Goal: Information Seeking & Learning: Check status

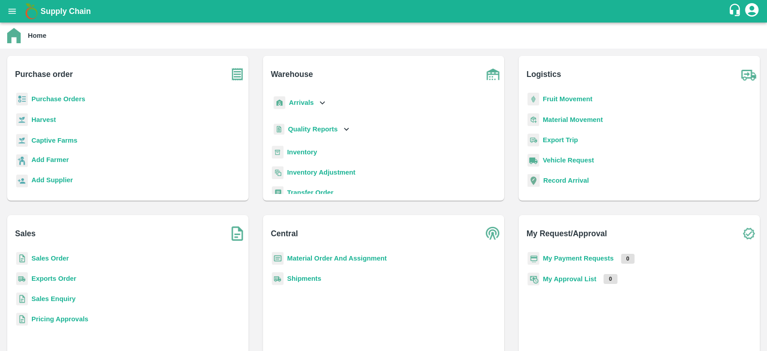
click at [66, 254] on b "Sales Order" at bounding box center [49, 257] width 37 height 7
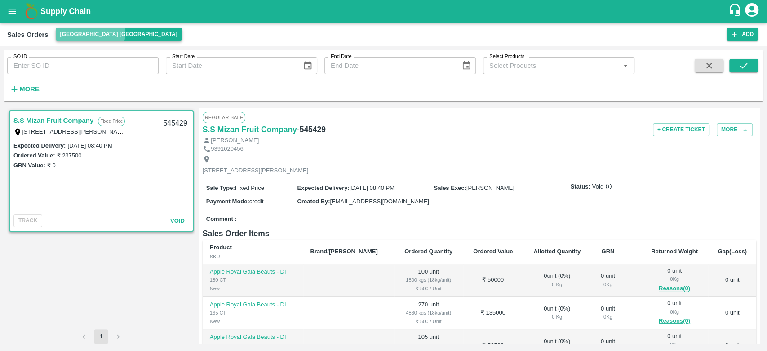
click at [90, 33] on button "[GEOGRAPHIC_DATA] [GEOGRAPHIC_DATA]" at bounding box center [119, 34] width 126 height 13
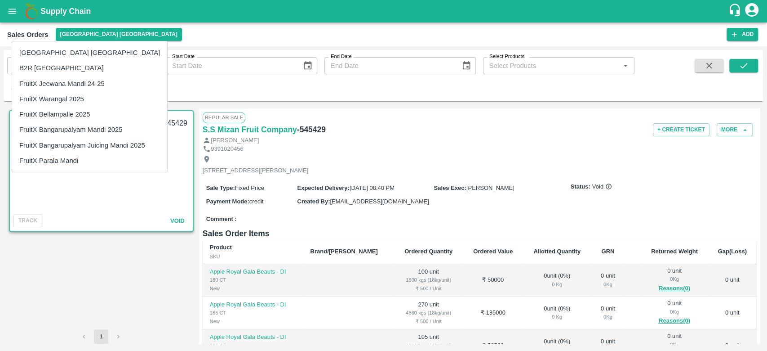
click at [223, 120] on div at bounding box center [383, 175] width 767 height 351
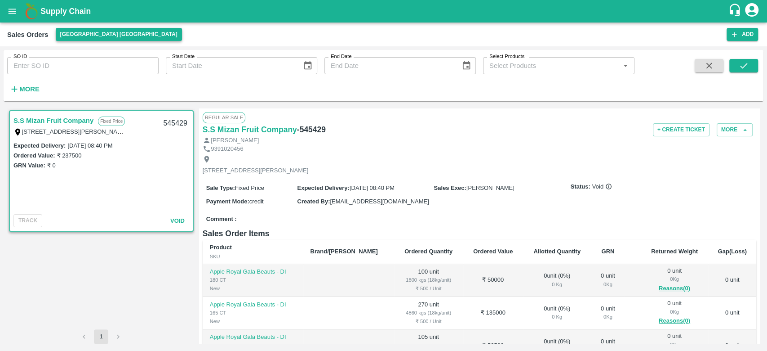
click at [83, 34] on button "[GEOGRAPHIC_DATA] [GEOGRAPHIC_DATA]" at bounding box center [119, 34] width 126 height 13
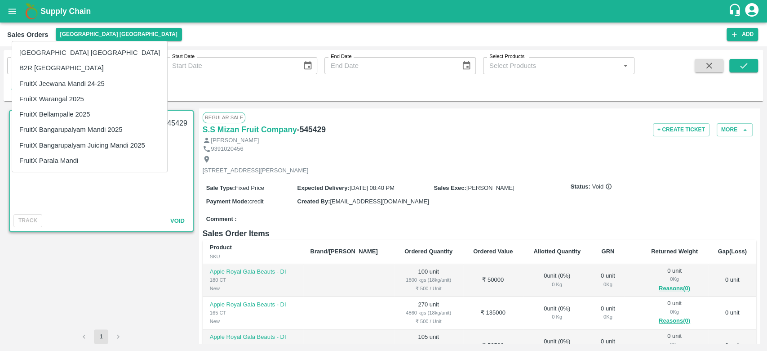
click at [61, 158] on li "FruitX Parala Mandi" at bounding box center [89, 160] width 155 height 15
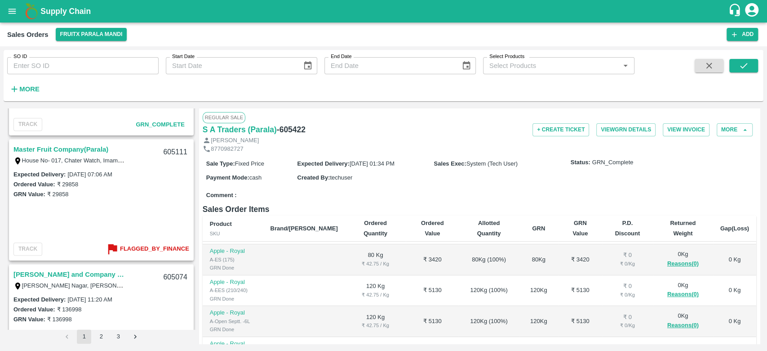
scroll to position [2845, 0]
click at [146, 250] on b "Flagged_By_Finance" at bounding box center [154, 250] width 69 height 10
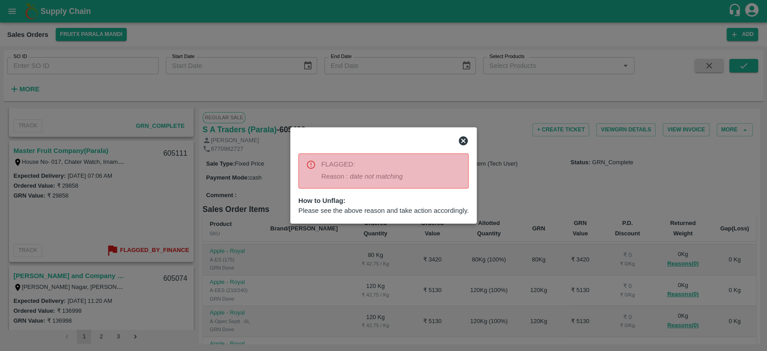
click at [464, 138] on icon at bounding box center [463, 140] width 9 height 9
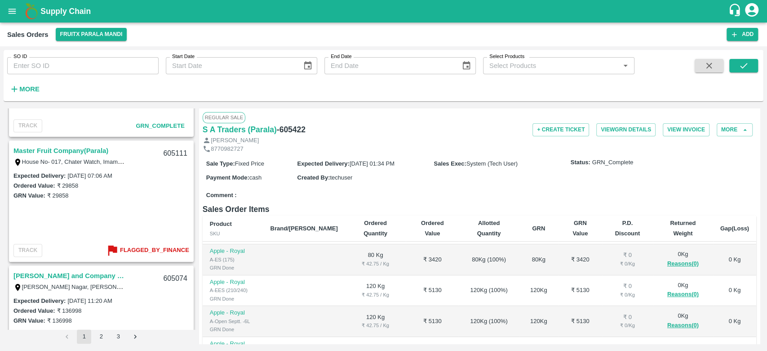
scroll to position [2903, 0]
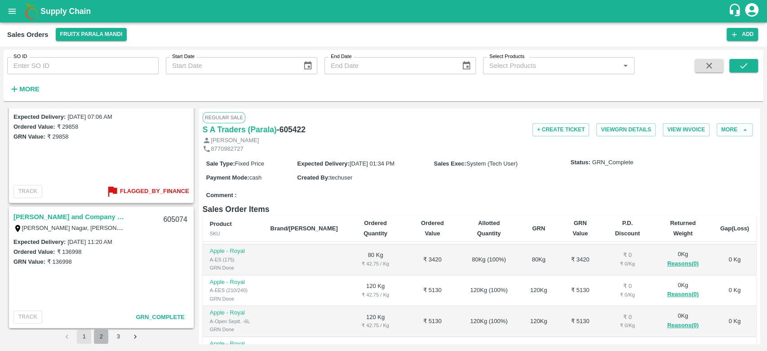
click at [101, 336] on button "2" at bounding box center [101, 336] width 14 height 14
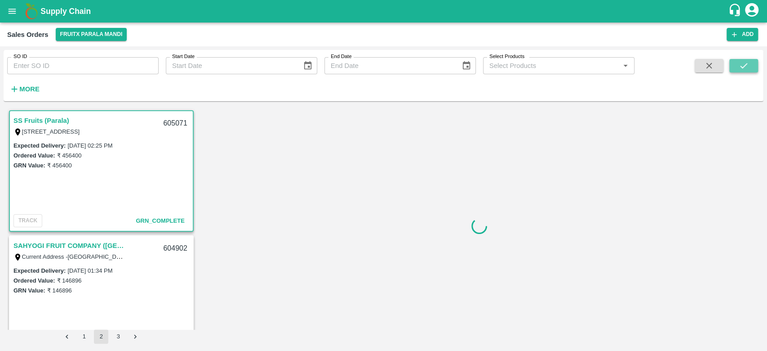
click at [746, 64] on icon "submit" at bounding box center [743, 65] width 7 height 5
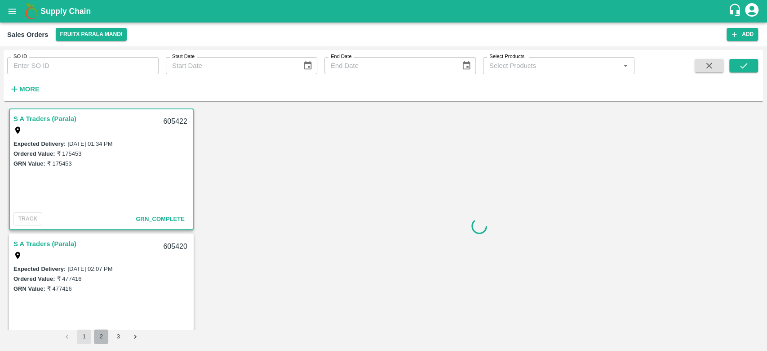
click at [100, 335] on button "2" at bounding box center [101, 336] width 14 height 14
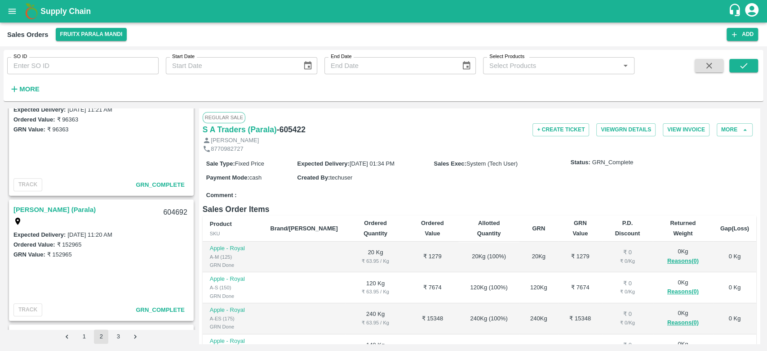
scroll to position [2903, 0]
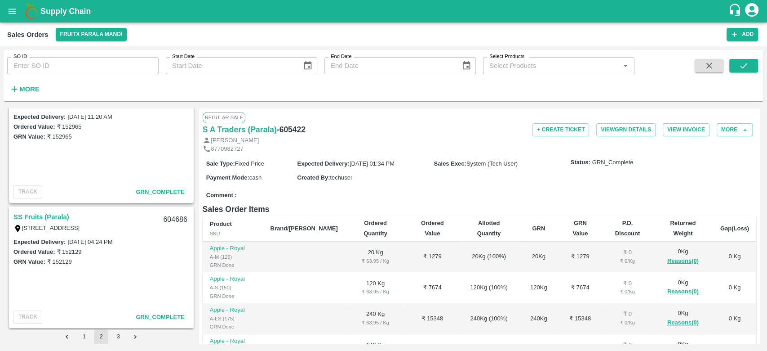
click at [115, 334] on button "3" at bounding box center [118, 336] width 14 height 14
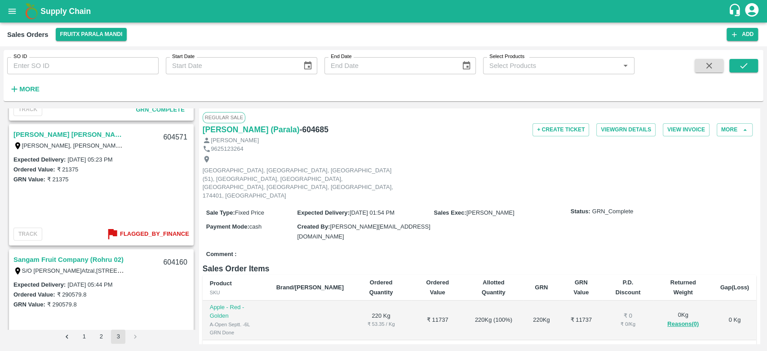
scroll to position [1610, 0]
click at [145, 238] on b "Flagged_By_Finance" at bounding box center [154, 234] width 69 height 10
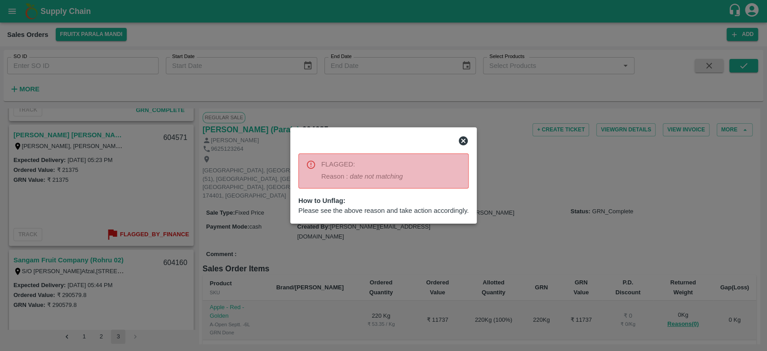
click at [489, 208] on div at bounding box center [383, 175] width 767 height 351
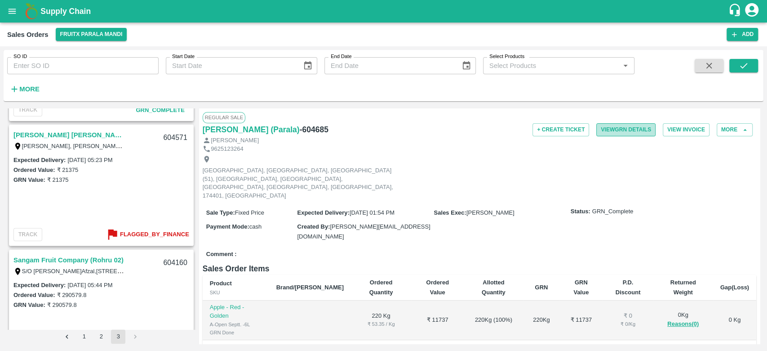
click at [634, 129] on button "View GRN Details" at bounding box center [626, 129] width 59 height 13
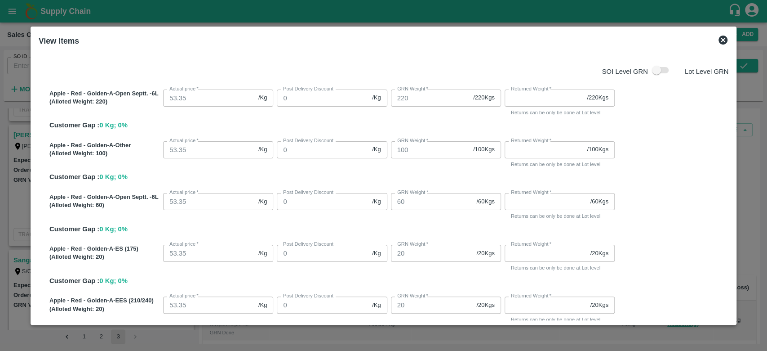
click at [720, 40] on icon at bounding box center [723, 40] width 9 height 9
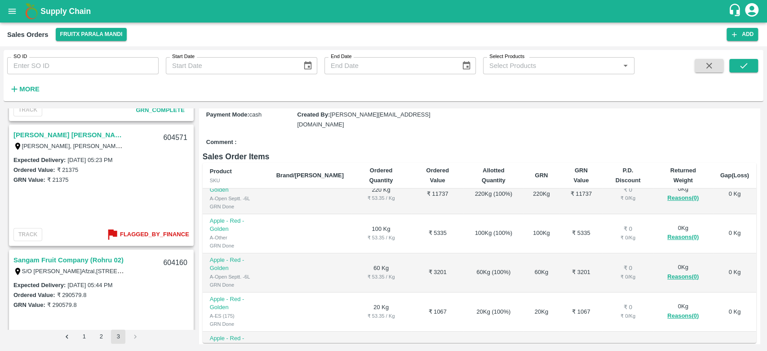
scroll to position [187, 0]
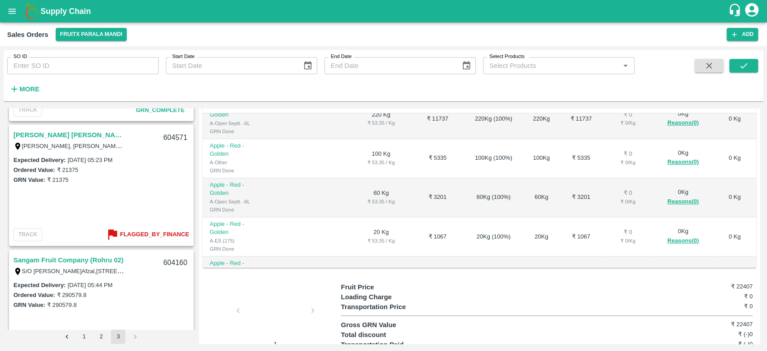
click at [67, 134] on link "[PERSON_NAME] [PERSON_NAME](Parala)" at bounding box center [69, 135] width 112 height 12
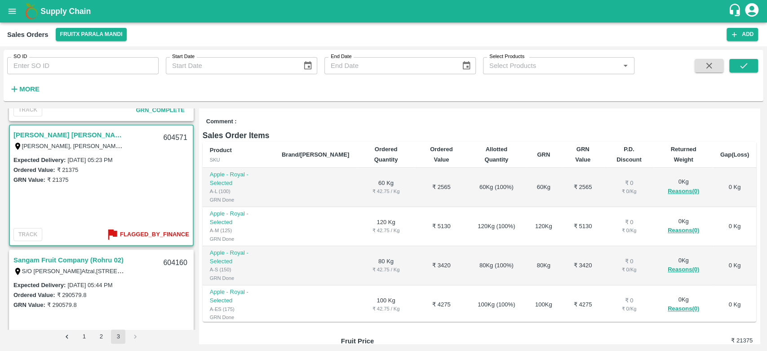
scroll to position [76, 0]
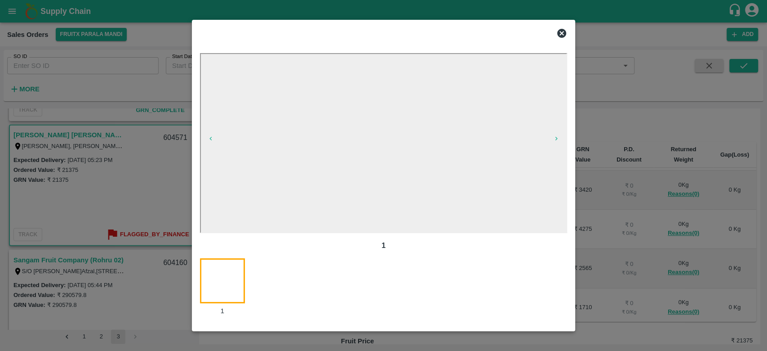
click at [159, 170] on div at bounding box center [383, 175] width 767 height 351
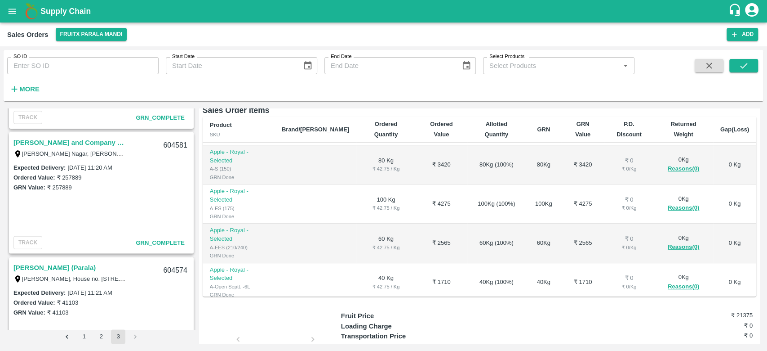
scroll to position [1654, 0]
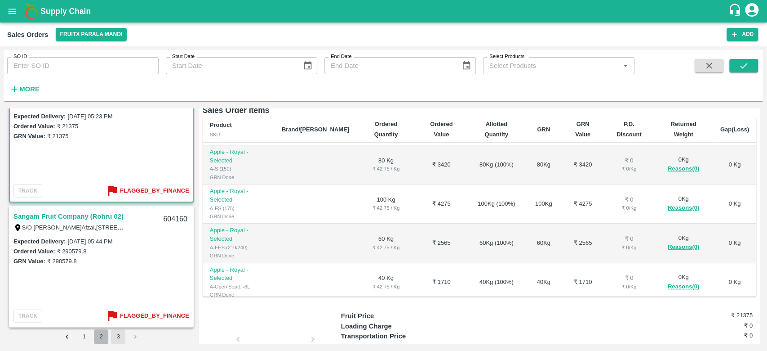
click at [101, 338] on button "2" at bounding box center [101, 336] width 14 height 14
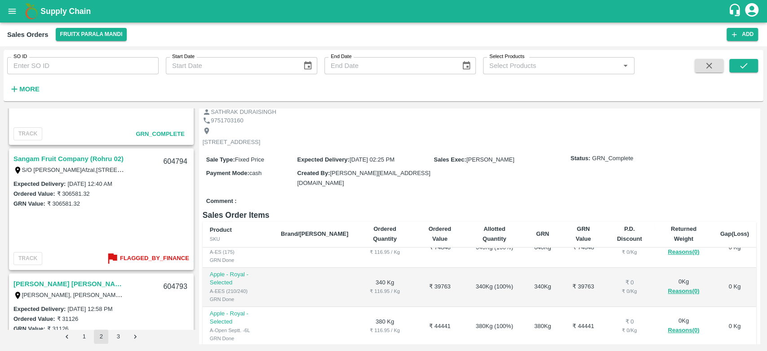
scroll to position [187, 0]
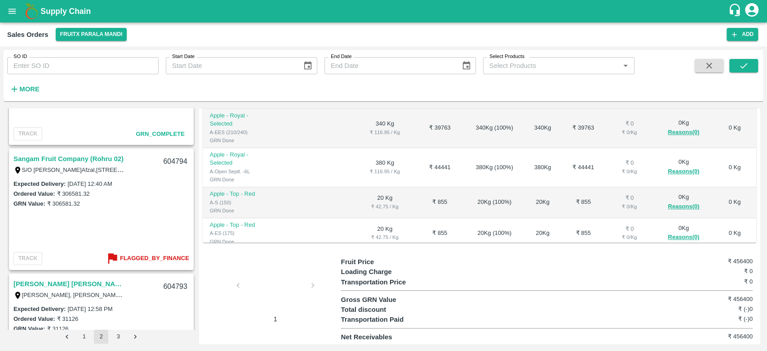
click at [265, 282] on div at bounding box center [275, 288] width 67 height 48
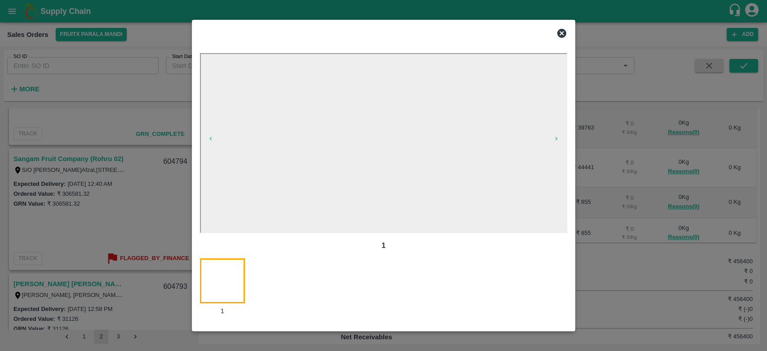
click at [129, 212] on div at bounding box center [383, 175] width 767 height 351
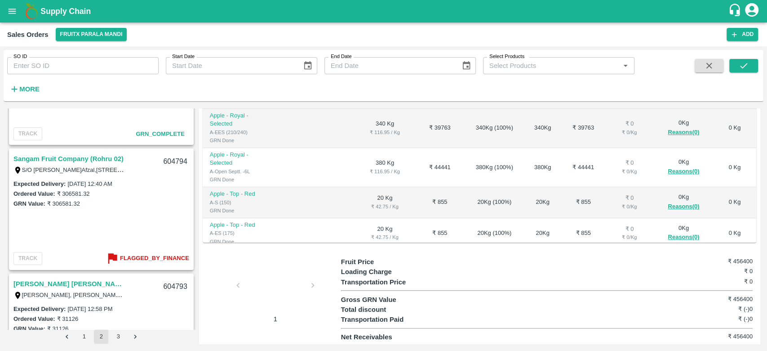
click at [94, 158] on link "Sangam Fruit Company (Rohru 02)" at bounding box center [68, 159] width 110 height 12
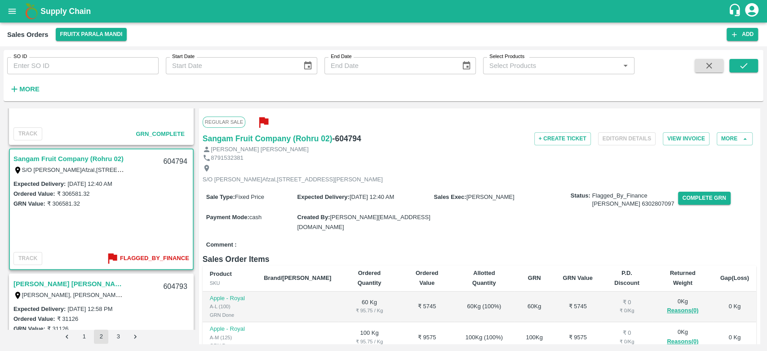
scroll to position [202, 0]
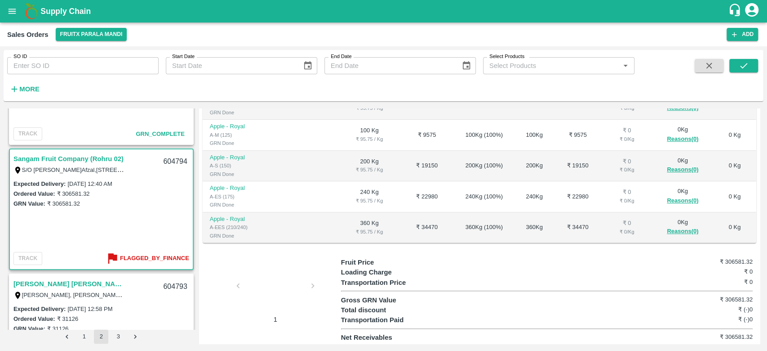
click at [266, 275] on div at bounding box center [275, 288] width 67 height 48
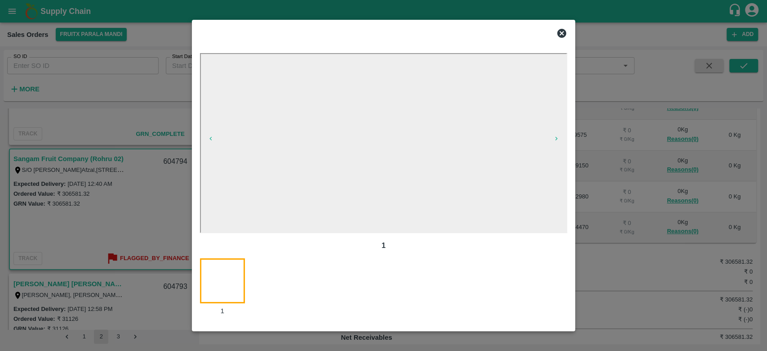
click at [118, 230] on div at bounding box center [383, 175] width 767 height 351
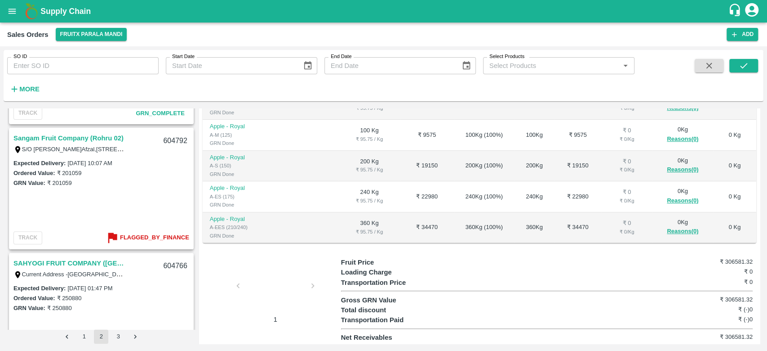
scroll to position [2482, 0]
click at [73, 139] on link "Sangam Fruit Company (Rohru 02)" at bounding box center [68, 138] width 110 height 12
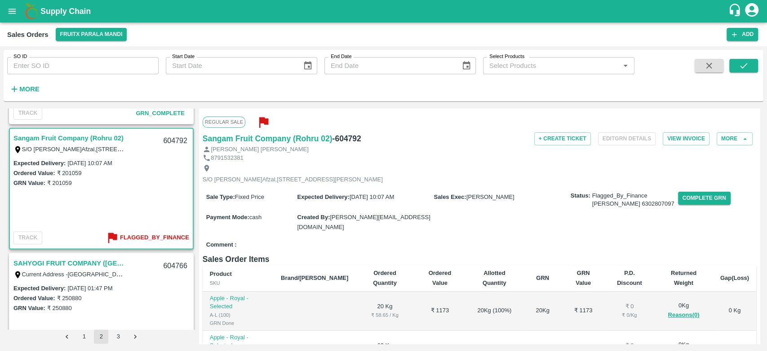
scroll to position [202, 0]
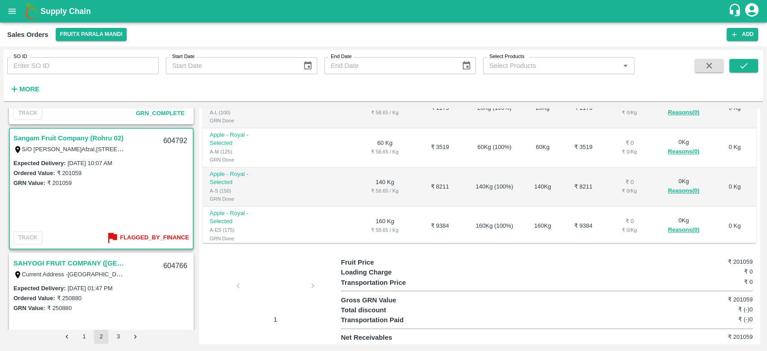
click at [284, 286] on div at bounding box center [275, 288] width 67 height 48
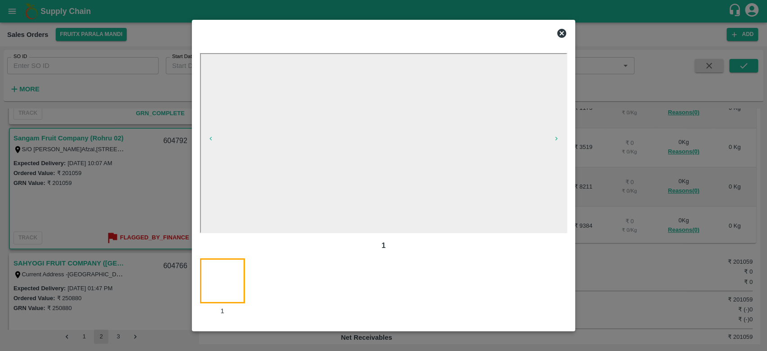
click at [85, 207] on div at bounding box center [383, 175] width 767 height 351
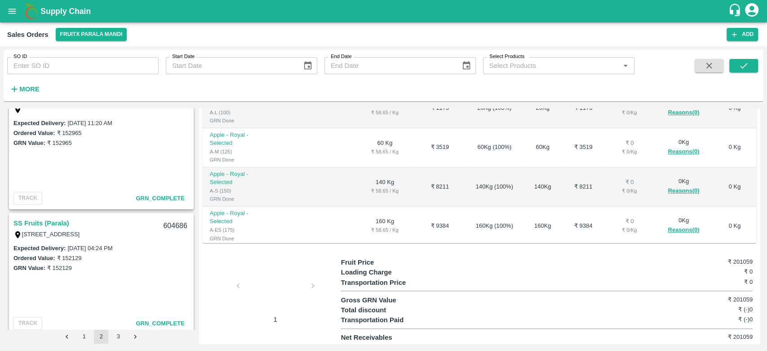
scroll to position [2903, 0]
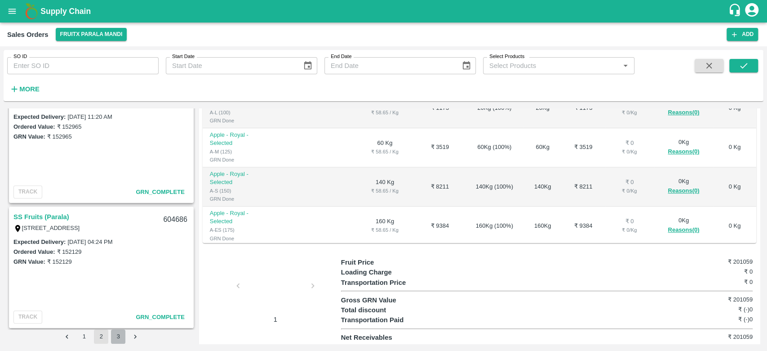
click at [117, 334] on button "3" at bounding box center [118, 336] width 14 height 14
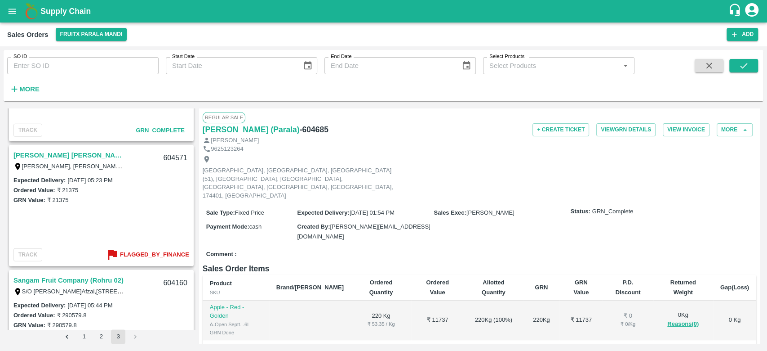
scroll to position [1589, 0]
click at [68, 155] on link "[PERSON_NAME] [PERSON_NAME](Parala)" at bounding box center [69, 156] width 112 height 12
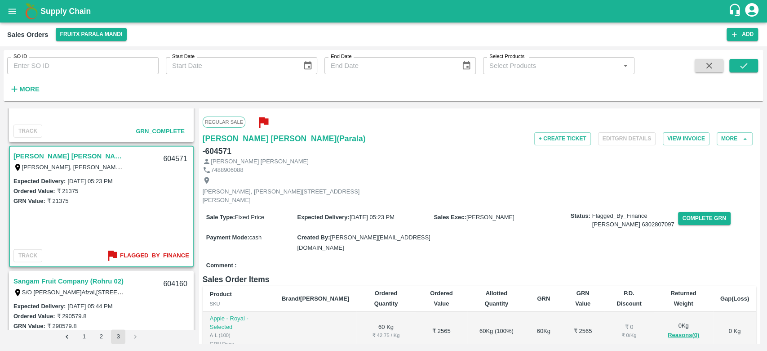
scroll to position [202, 0]
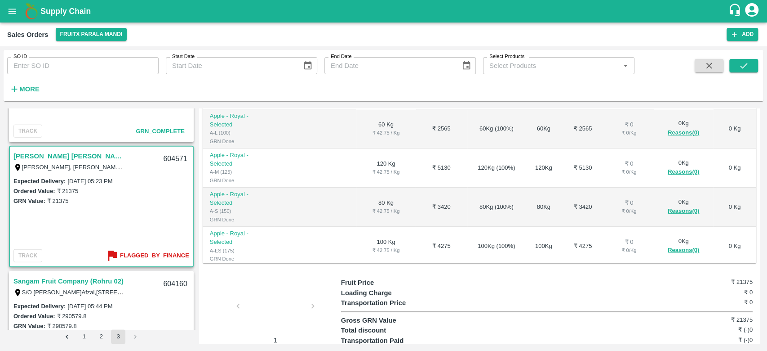
click at [274, 285] on div at bounding box center [275, 309] width 67 height 48
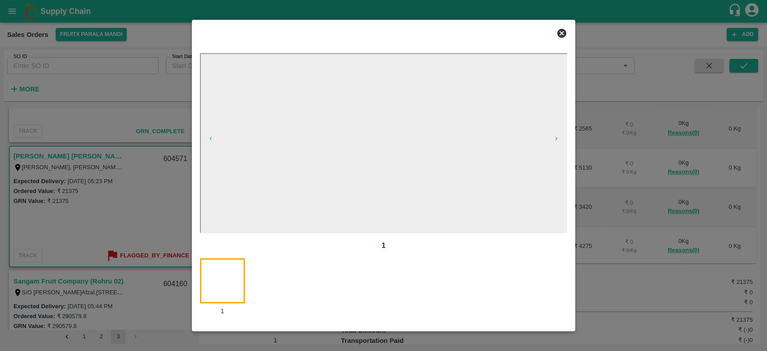
click at [115, 210] on div at bounding box center [383, 175] width 767 height 351
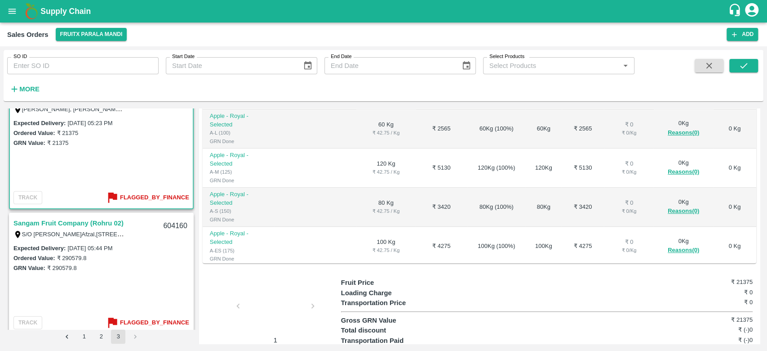
scroll to position [1654, 0]
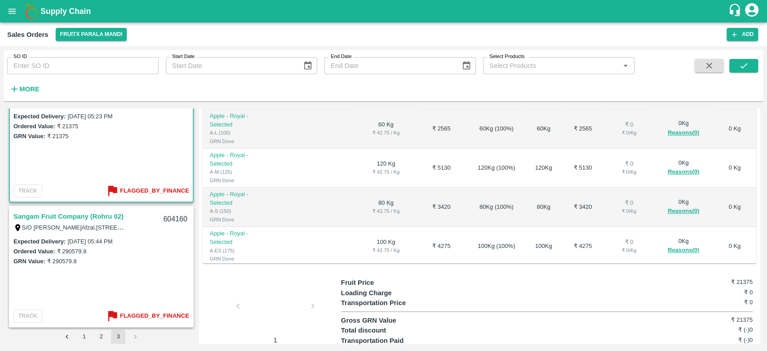
click at [94, 214] on link "Sangam Fruit Company (Rohru 02)" at bounding box center [68, 216] width 110 height 12
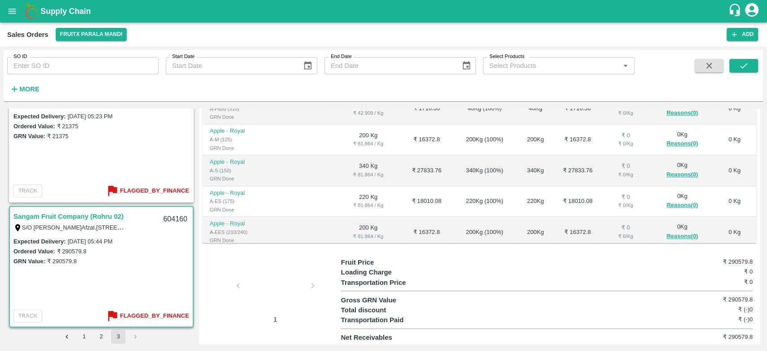
scroll to position [117, 0]
click at [266, 281] on div at bounding box center [275, 288] width 67 height 48
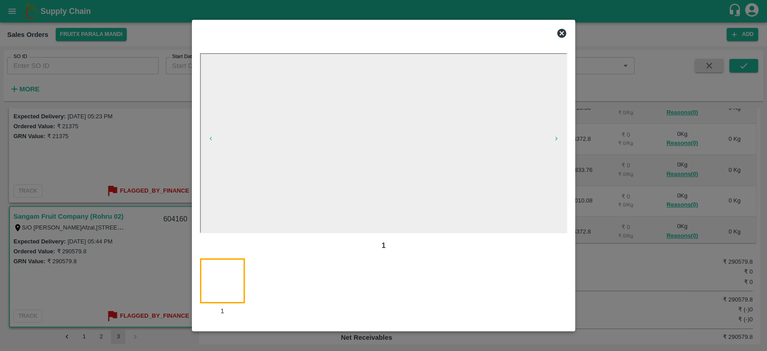
click at [147, 153] on div at bounding box center [383, 175] width 767 height 351
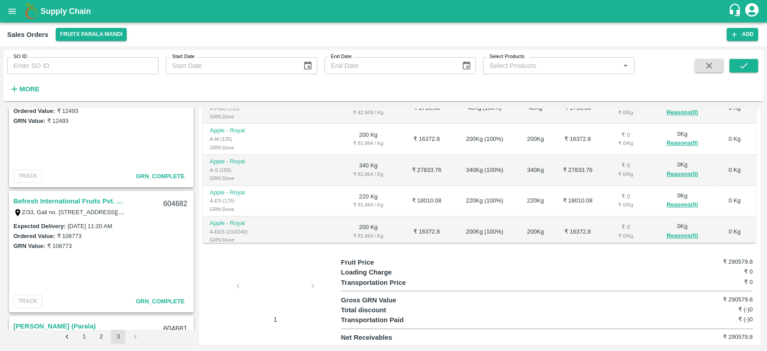
scroll to position [279, 0]
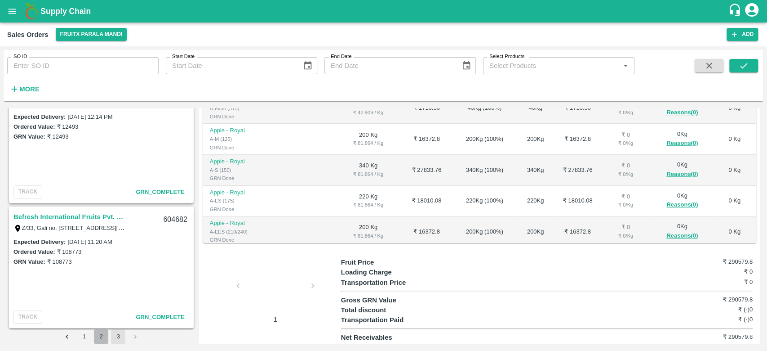
click at [102, 337] on button "2" at bounding box center [101, 336] width 14 height 14
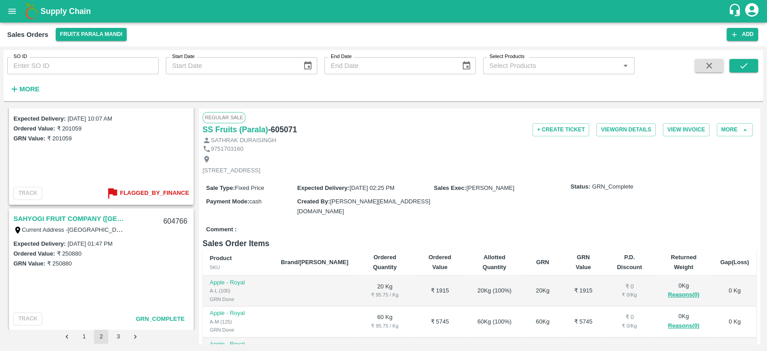
scroll to position [2453, 0]
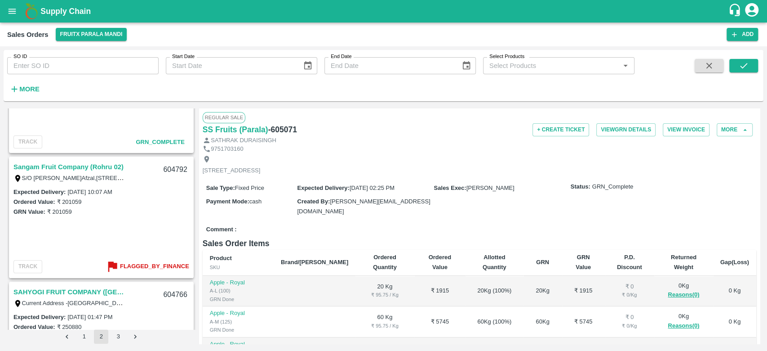
click at [115, 165] on link "Sangam Fruit Company (Rohru 02)" at bounding box center [68, 167] width 110 height 12
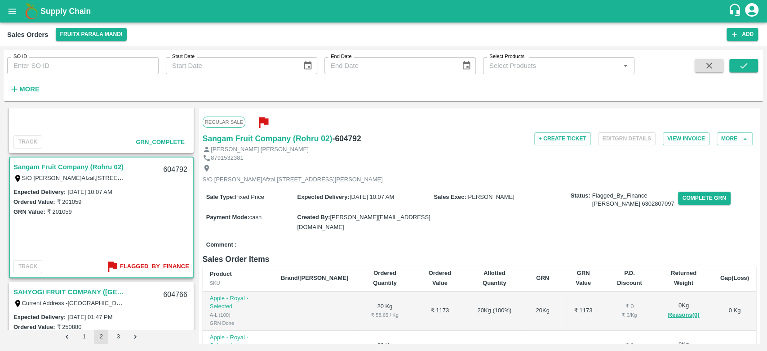
scroll to position [202, 0]
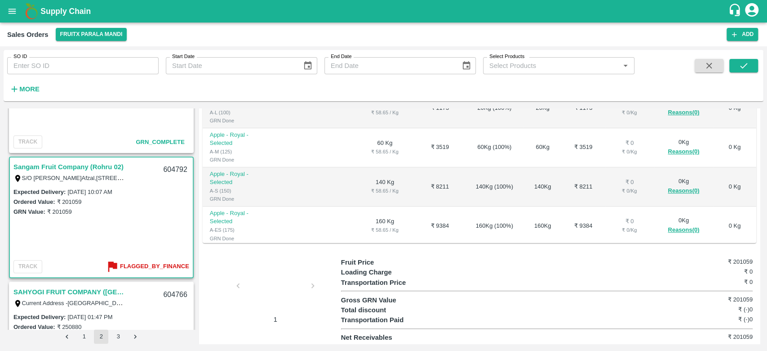
click at [262, 275] on div at bounding box center [275, 288] width 67 height 48
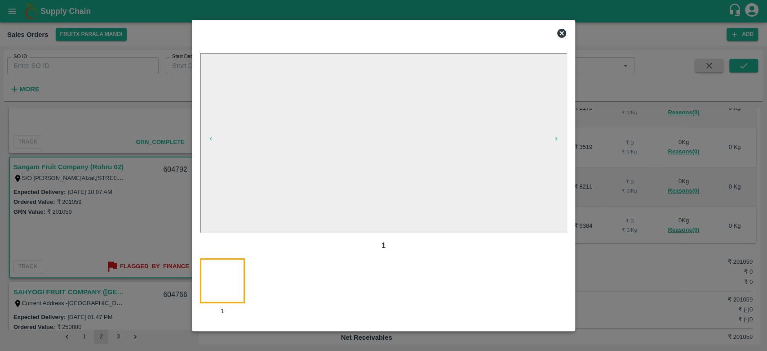
click at [130, 187] on div at bounding box center [383, 175] width 767 height 351
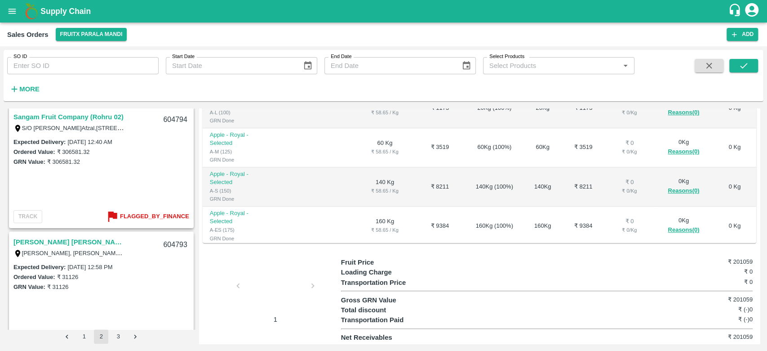
scroll to position [2248, 0]
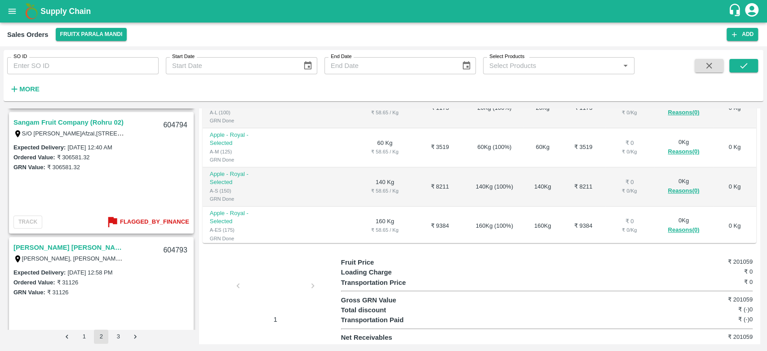
click at [80, 120] on link "Sangam Fruit Company (Rohru 02)" at bounding box center [68, 122] width 110 height 12
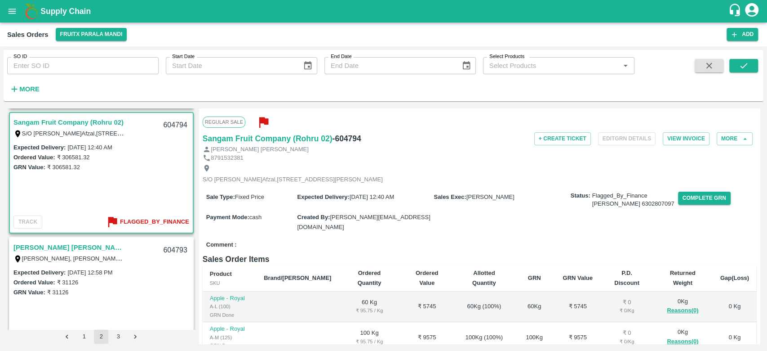
scroll to position [202, 0]
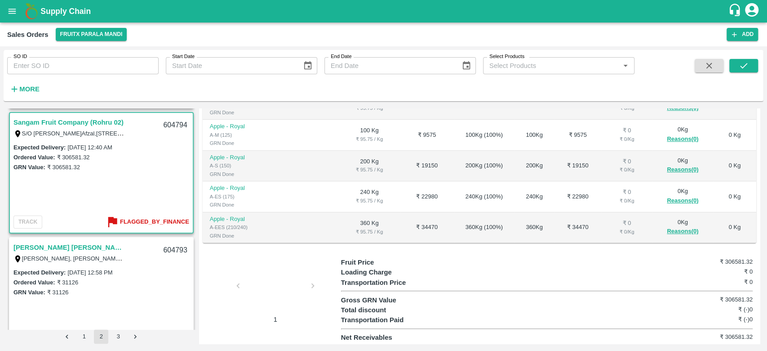
click at [267, 286] on div at bounding box center [275, 288] width 67 height 48
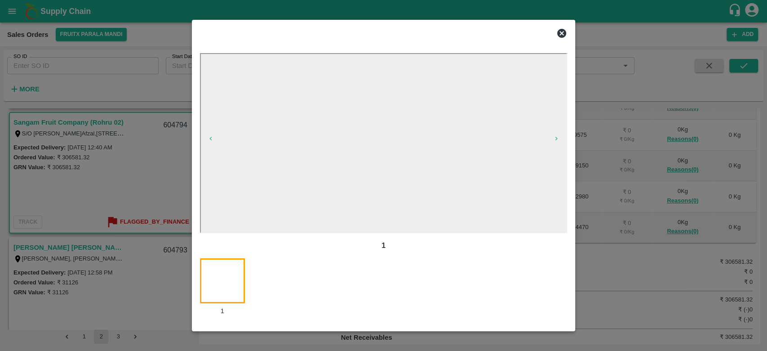
click at [104, 166] on div at bounding box center [383, 175] width 767 height 351
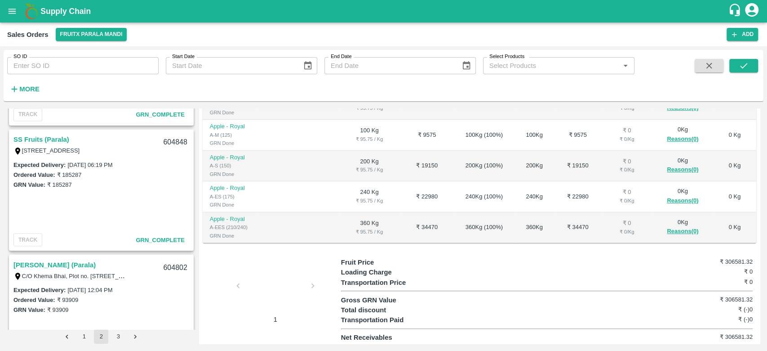
scroll to position [719, 0]
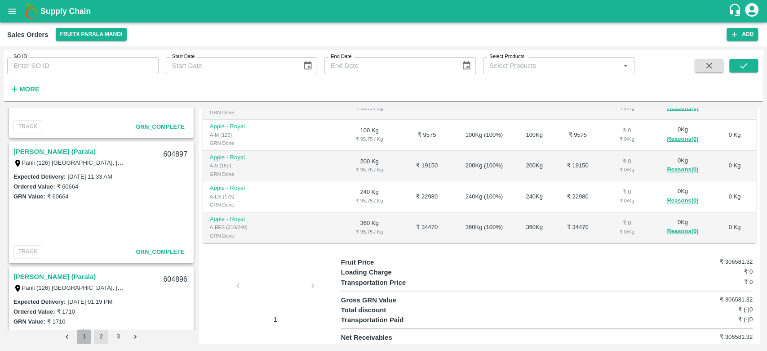
click at [86, 341] on button "1" at bounding box center [84, 336] width 14 height 14
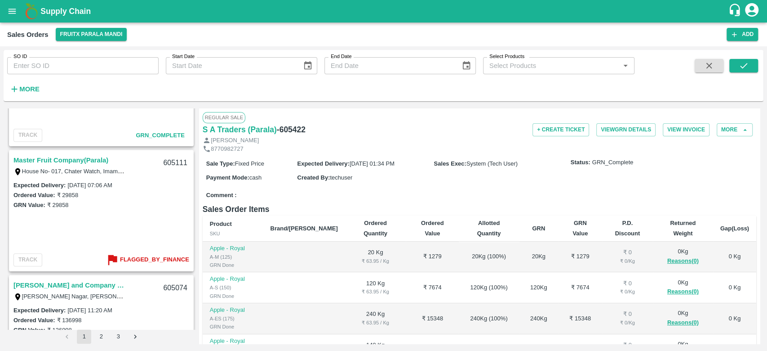
scroll to position [2835, 0]
click at [62, 165] on link "Master Fruit Company(Parala)" at bounding box center [60, 161] width 95 height 12
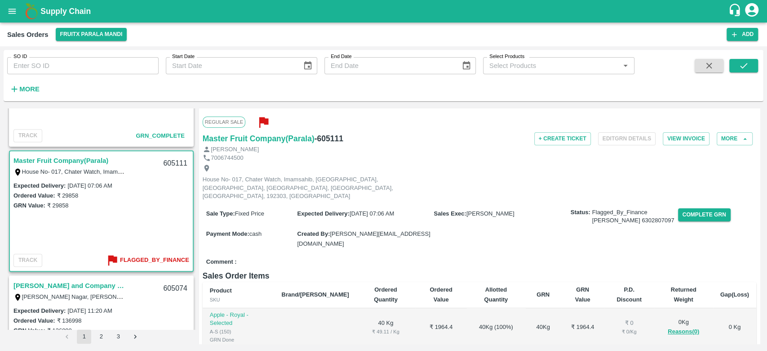
scroll to position [202, 0]
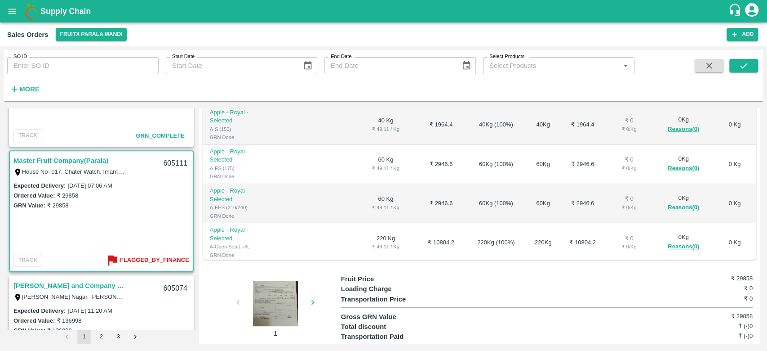
click at [266, 296] on div at bounding box center [275, 303] width 67 height 45
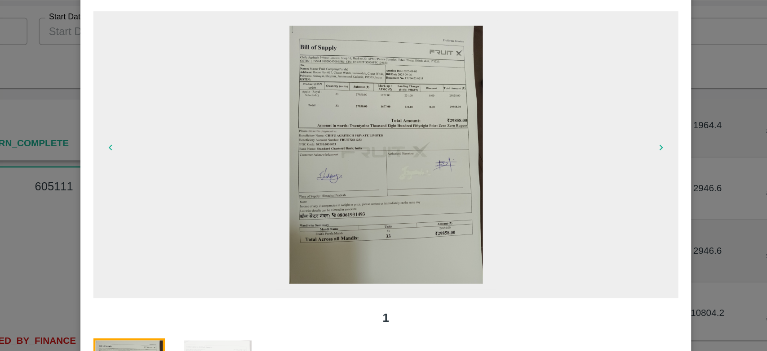
click at [169, 179] on div at bounding box center [383, 175] width 767 height 351
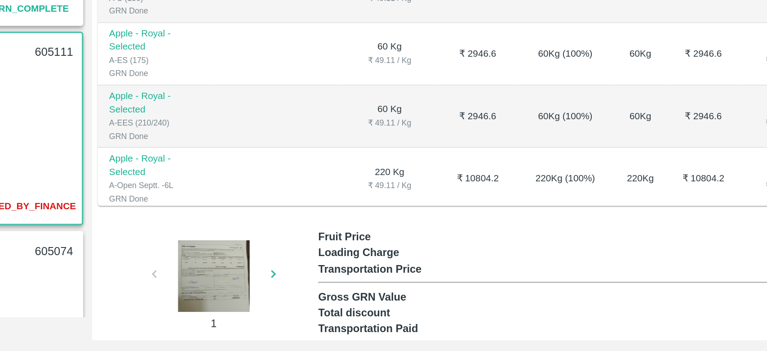
click at [276, 281] on div at bounding box center [275, 303] width 67 height 45
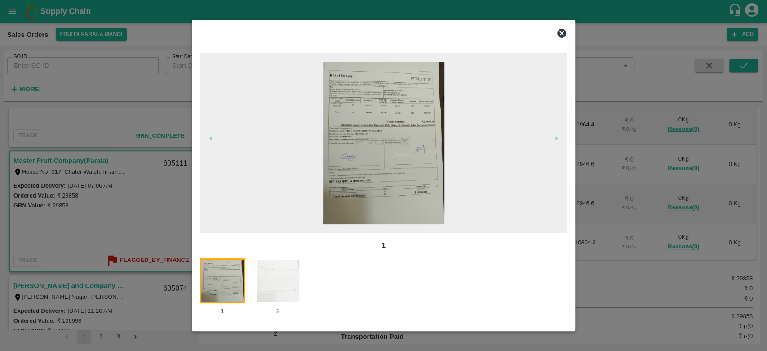
click at [382, 148] on img at bounding box center [383, 143] width 121 height 162
